Goal: Task Accomplishment & Management: Use online tool/utility

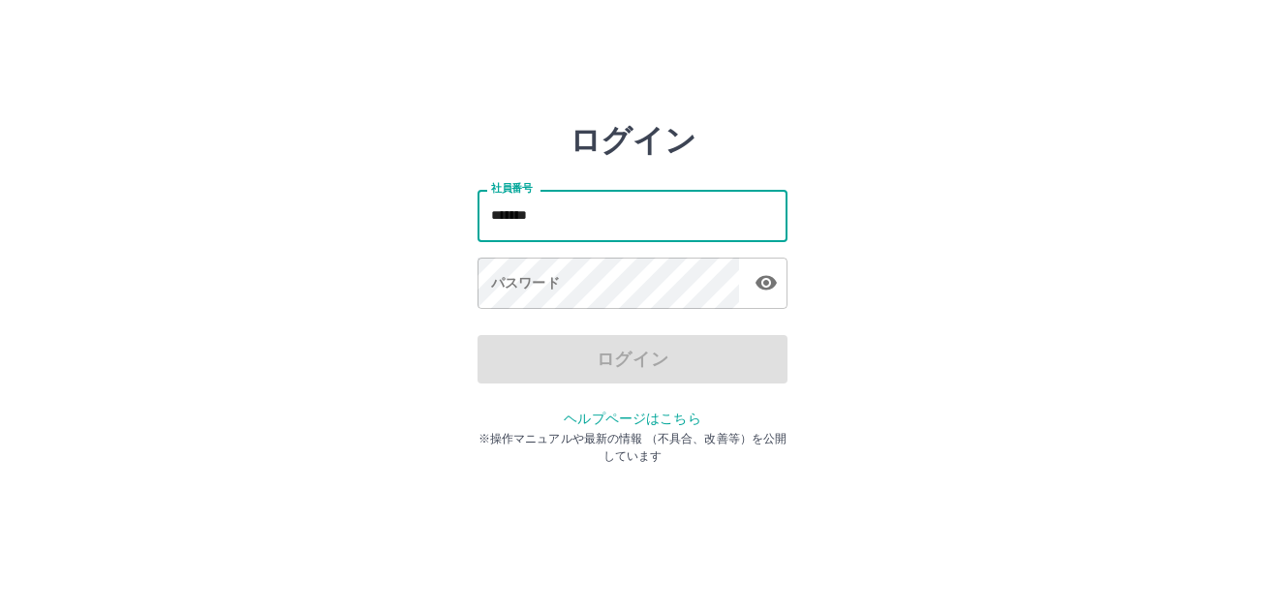
type input "*******"
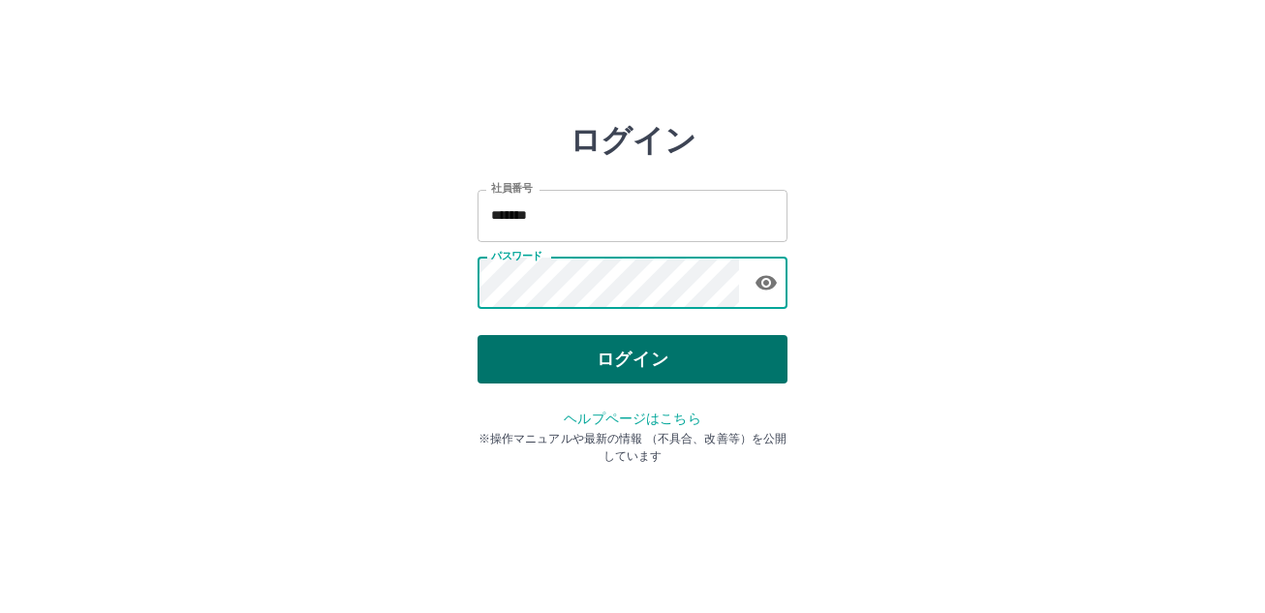
click at [652, 357] on button "ログイン" at bounding box center [633, 359] width 310 height 48
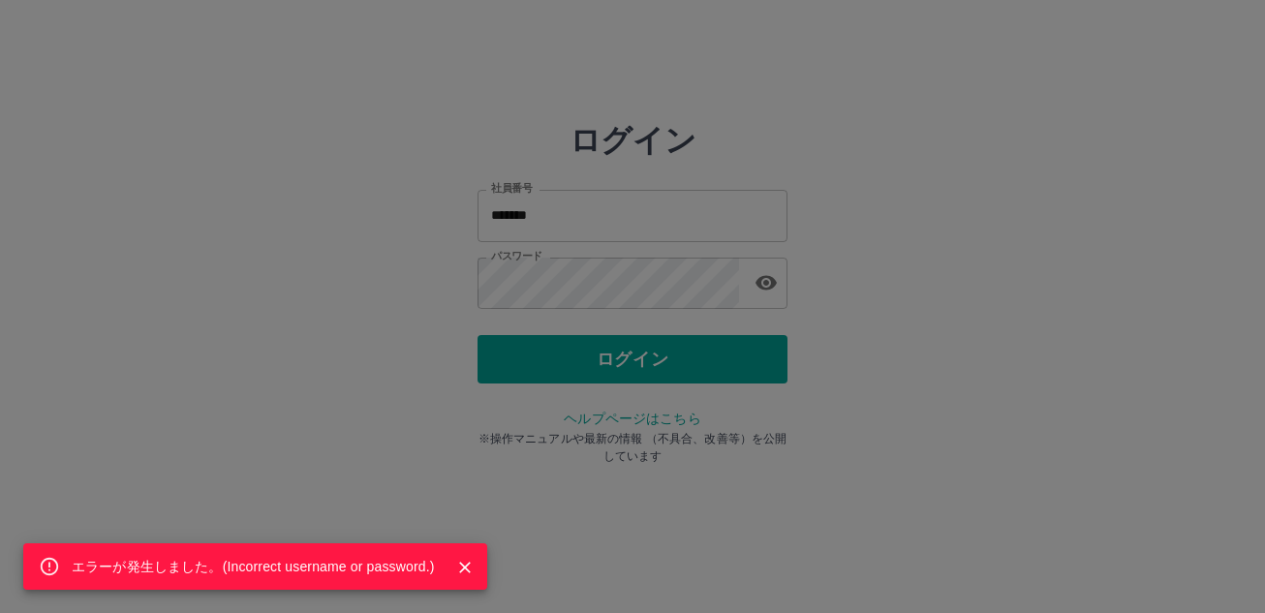
drag, startPoint x: 644, startPoint y: 361, endPoint x: 695, endPoint y: 332, distance: 58.2
click at [643, 361] on div "エラーが発生しました。( Incorrect username or password. )" at bounding box center [632, 306] width 1265 height 613
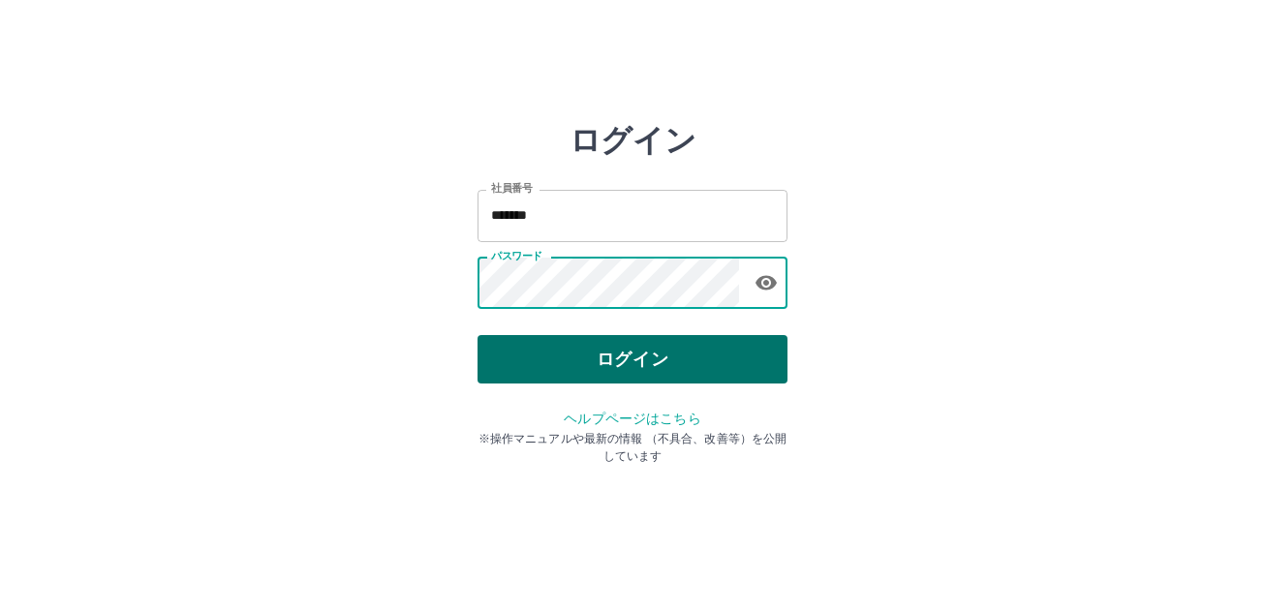
click at [718, 360] on button "ログイン" at bounding box center [633, 359] width 310 height 48
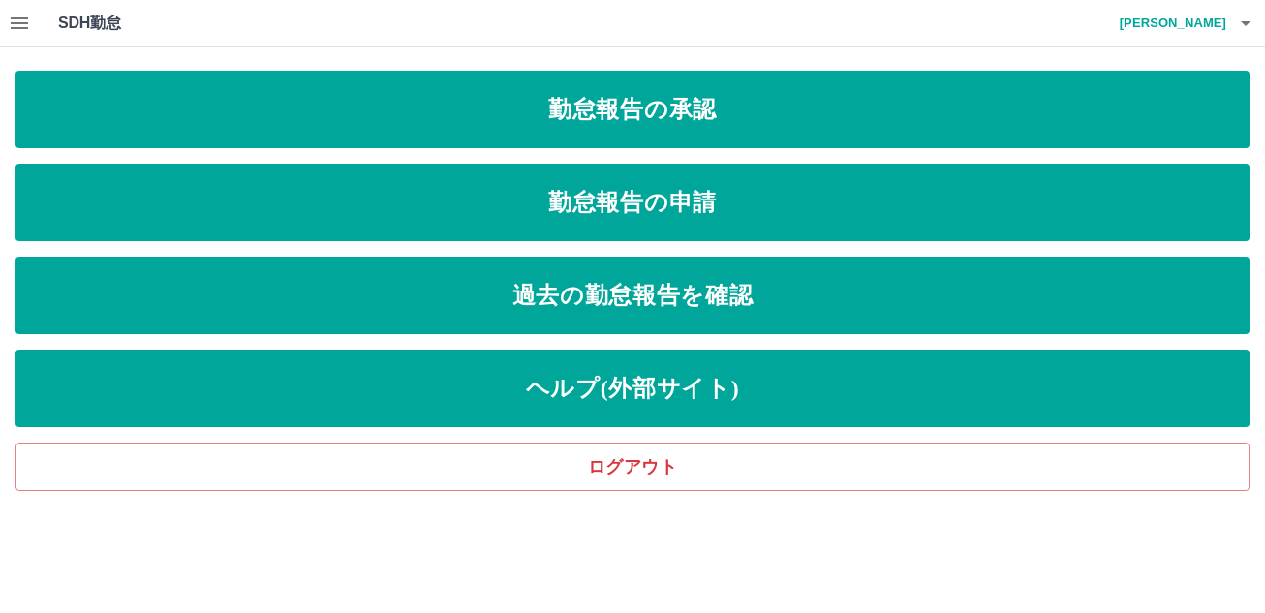
click at [16, 16] on icon "button" at bounding box center [19, 23] width 23 height 23
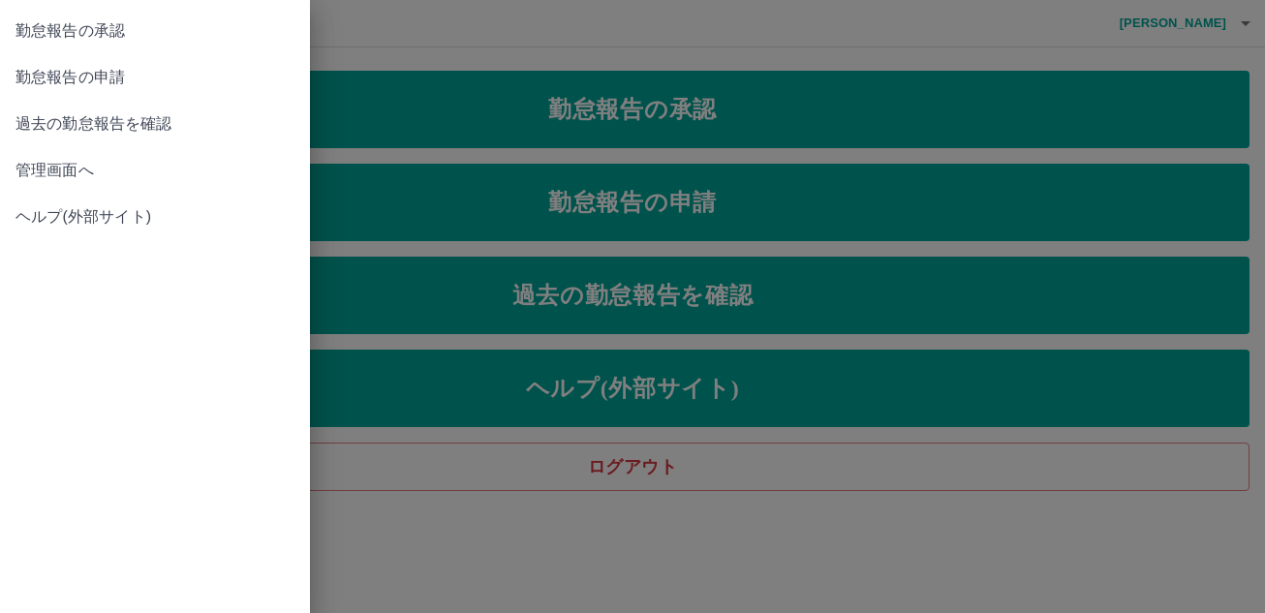
click at [85, 164] on span "管理画面へ" at bounding box center [155, 170] width 279 height 23
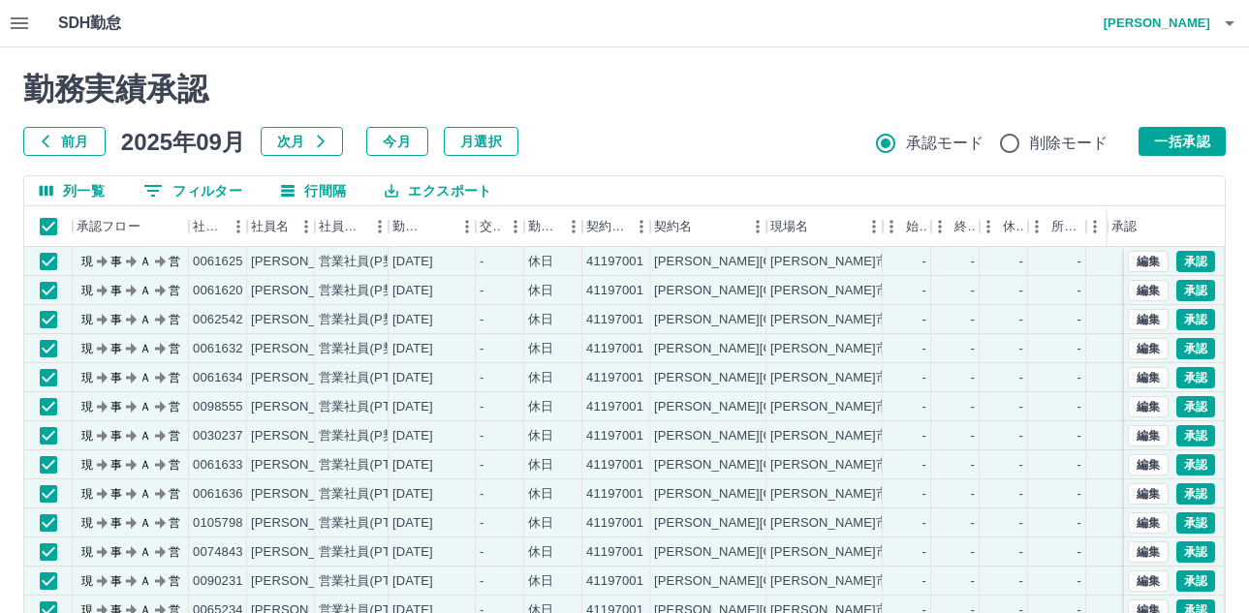
click at [1186, 132] on button "一括承認" at bounding box center [1182, 141] width 87 height 29
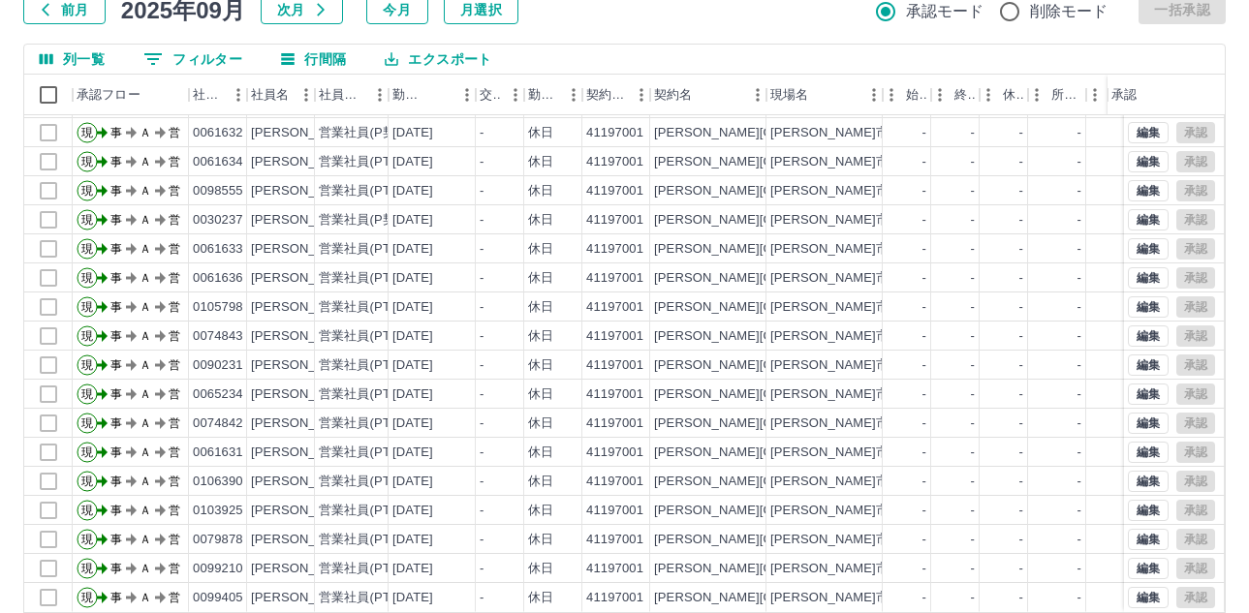
scroll to position [205, 0]
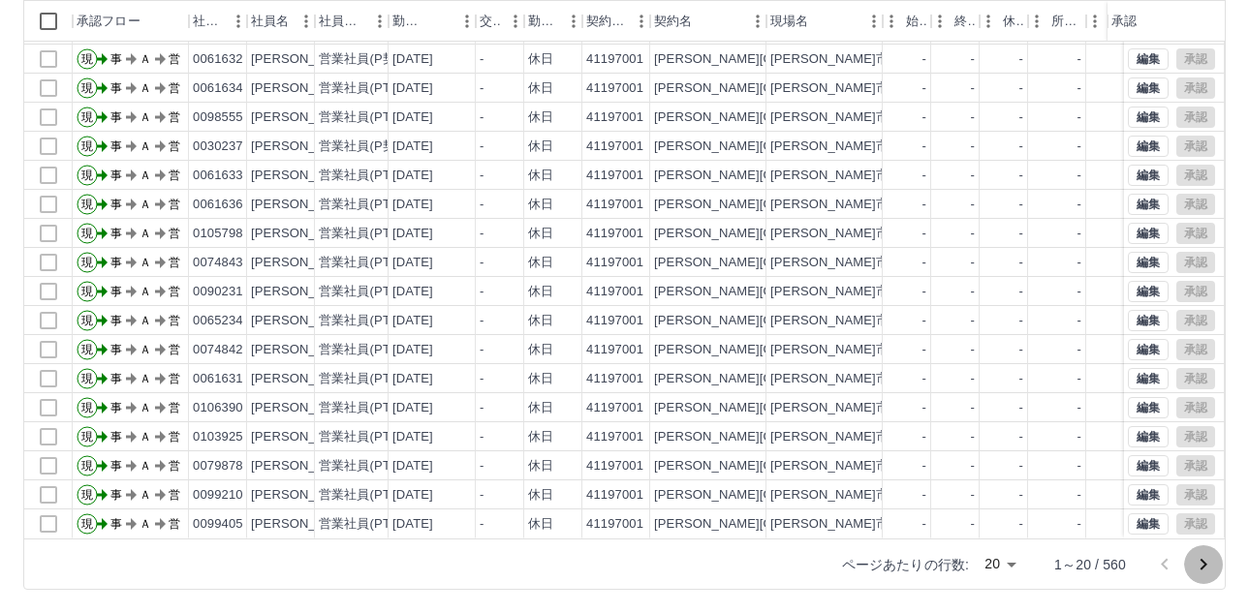
click at [1208, 563] on icon "次のページへ" at bounding box center [1203, 564] width 23 height 23
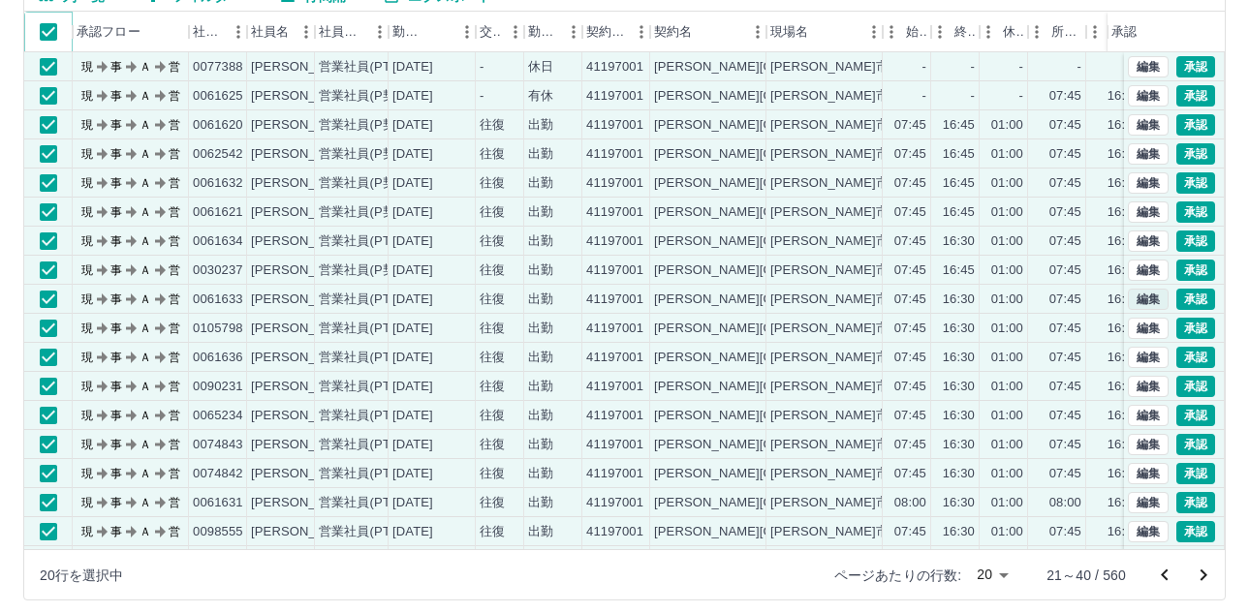
scroll to position [0, 0]
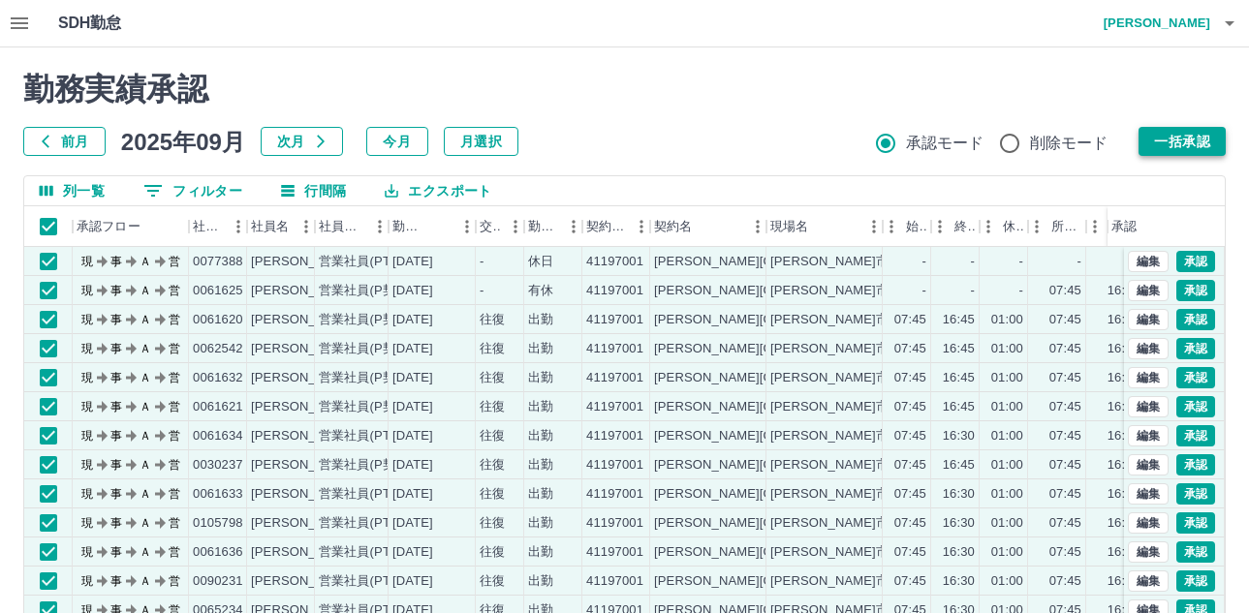
click at [1215, 146] on button "一括承認" at bounding box center [1182, 141] width 87 height 29
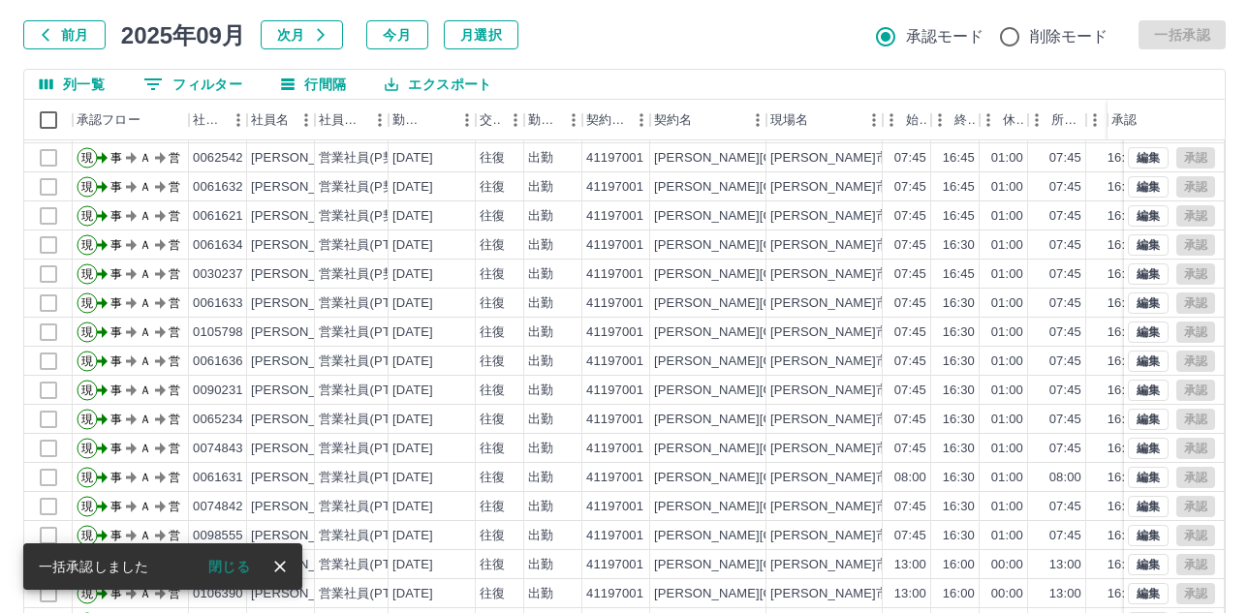
scroll to position [205, 0]
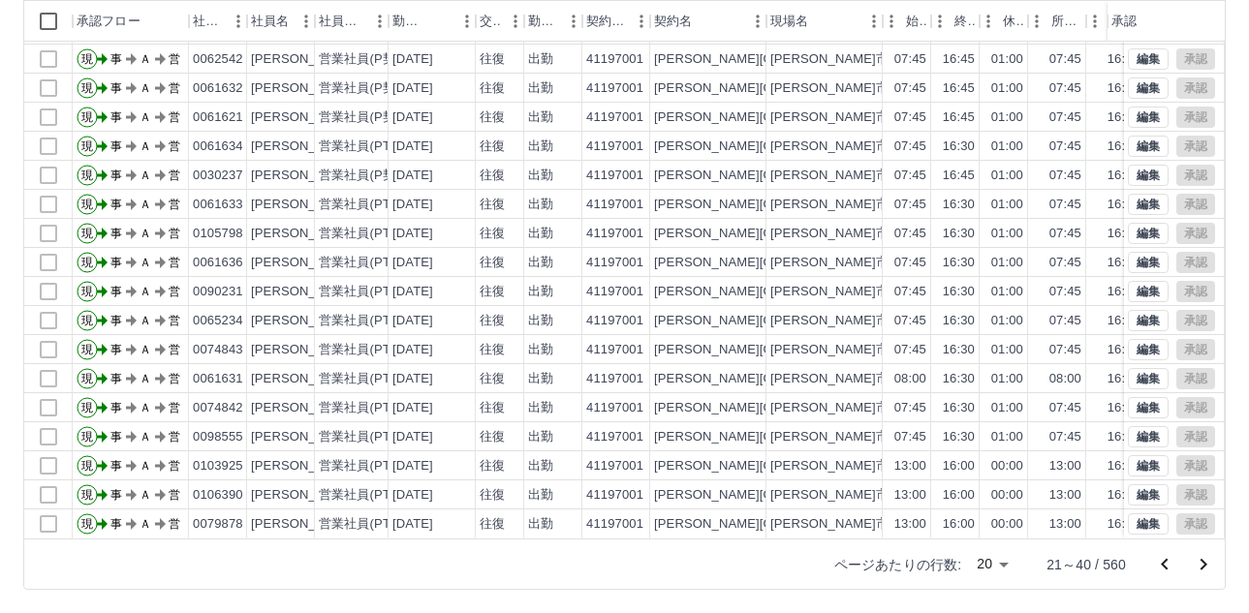
click at [1204, 563] on icon "次のページへ" at bounding box center [1204, 565] width 7 height 12
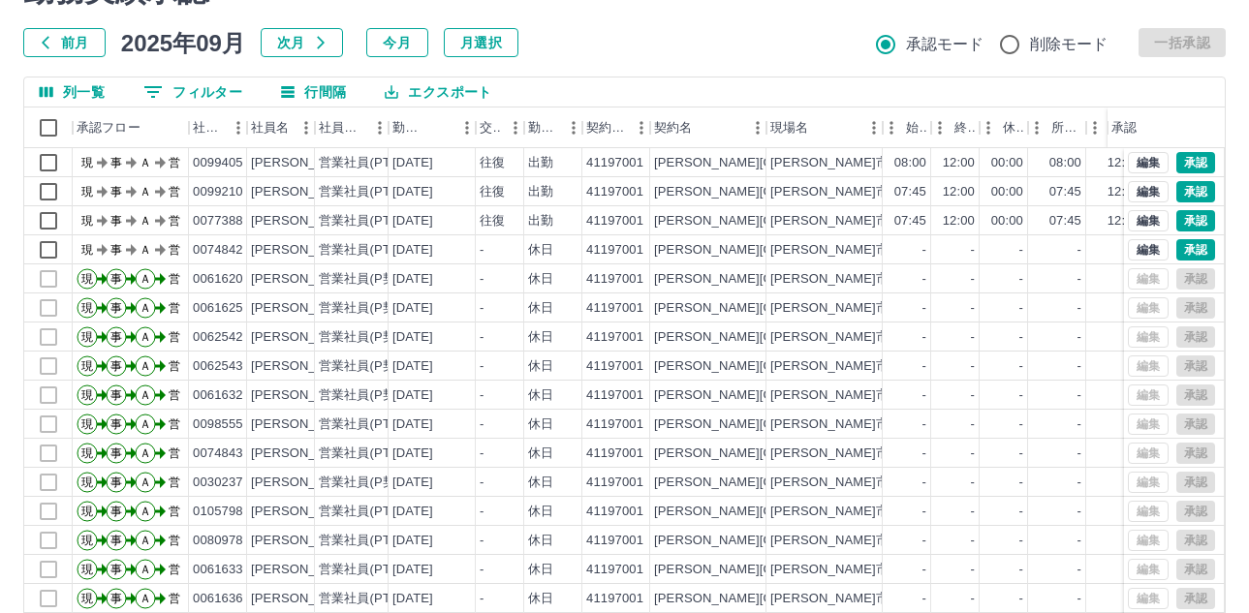
scroll to position [0, 0]
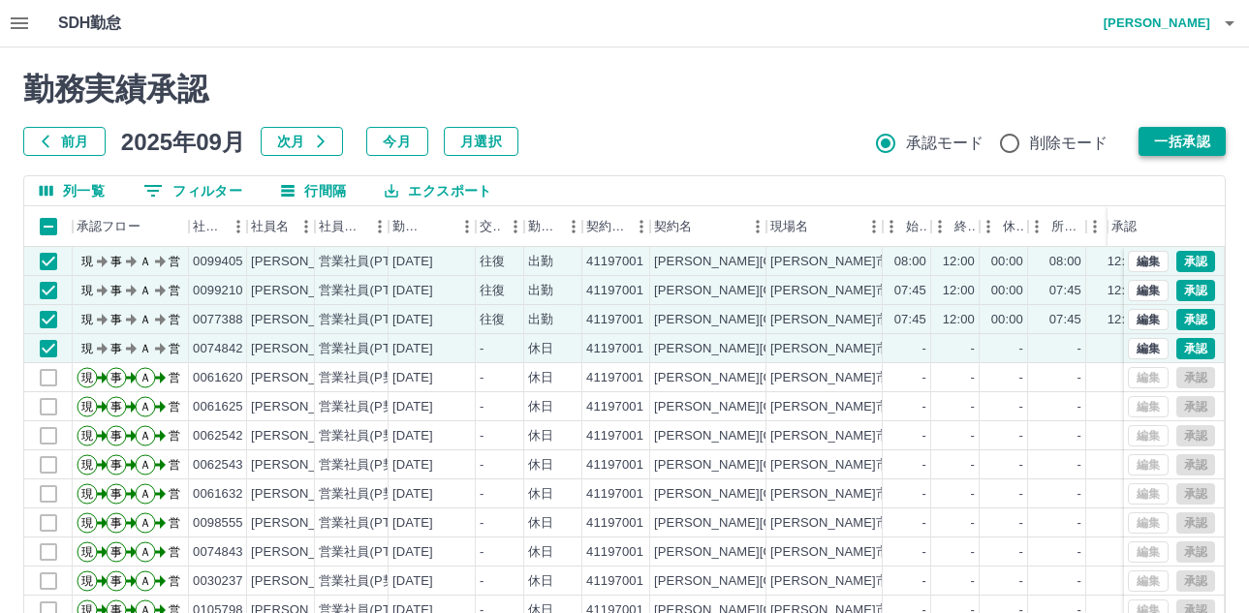
click at [1202, 144] on button "一括承認" at bounding box center [1182, 141] width 87 height 29
